Goal: Task Accomplishment & Management: Use online tool/utility

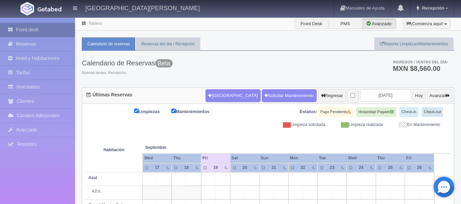
click at [25, 34] on link "Front desk" at bounding box center [37, 30] width 75 height 14
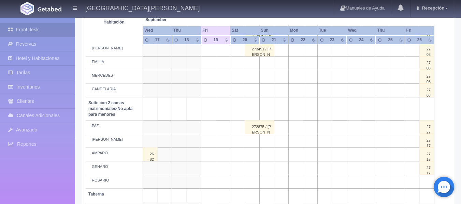
scroll to position [556, 0]
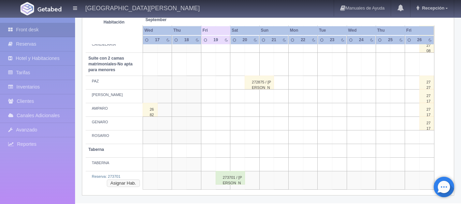
click at [130, 184] on button "Asignar Hab." at bounding box center [123, 184] width 33 height 8
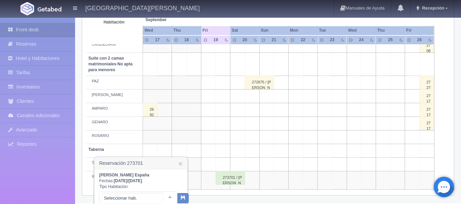
click at [161, 197] on div "Taberna Taberna - Sin asignar TABERNA No elements found. Consider changing the …" at bounding box center [138, 199] width 78 height 15
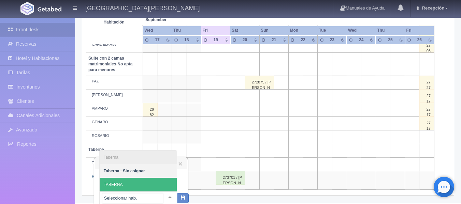
click at [142, 183] on span "TABERNA" at bounding box center [138, 185] width 77 height 14
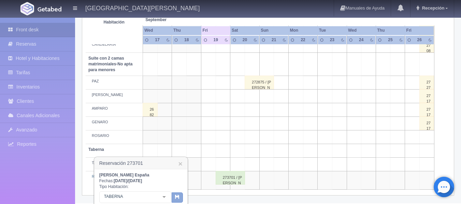
click at [177, 198] on icon "button" at bounding box center [177, 197] width 4 height 4
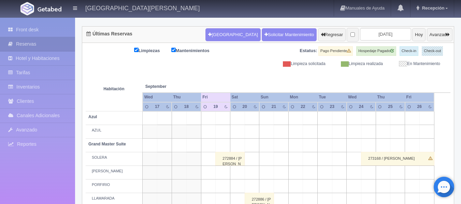
scroll to position [60, 0]
